Goal: Navigation & Orientation: Find specific page/section

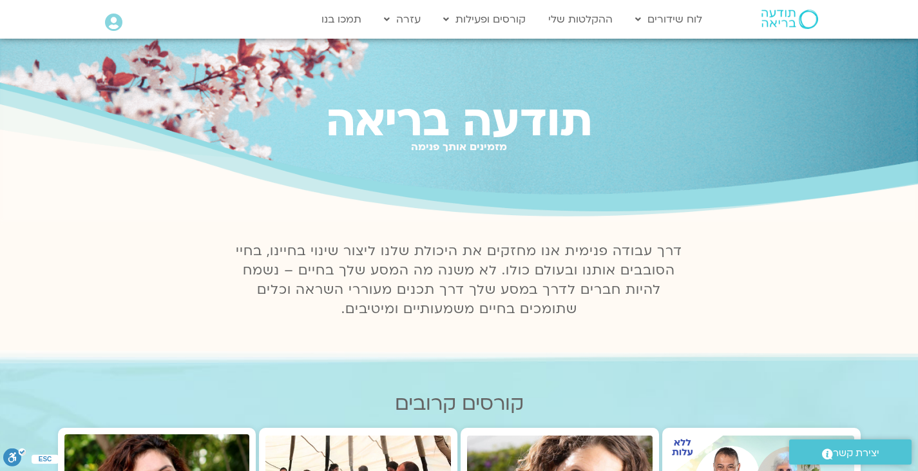
click at [692, 57] on link "לוח שידורים יומי" at bounding box center [700, 47] width 142 height 30
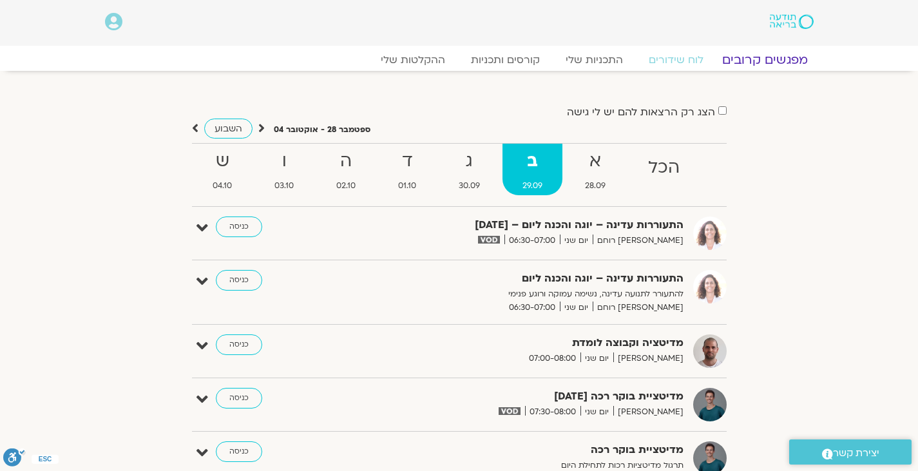
click at [745, 57] on link "מפגשים קרובים" at bounding box center [764, 59] width 117 height 15
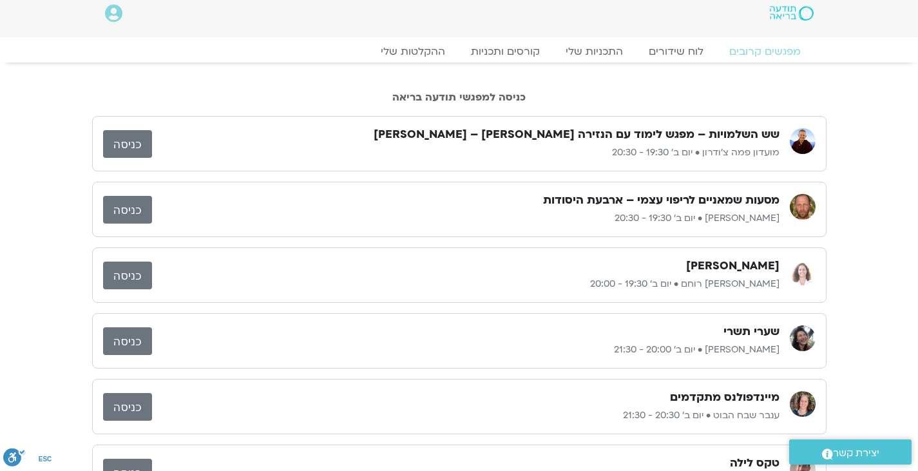
scroll to position [8, 0]
click at [120, 142] on link "כניסה" at bounding box center [127, 145] width 49 height 28
